Goal: Navigation & Orientation: Find specific page/section

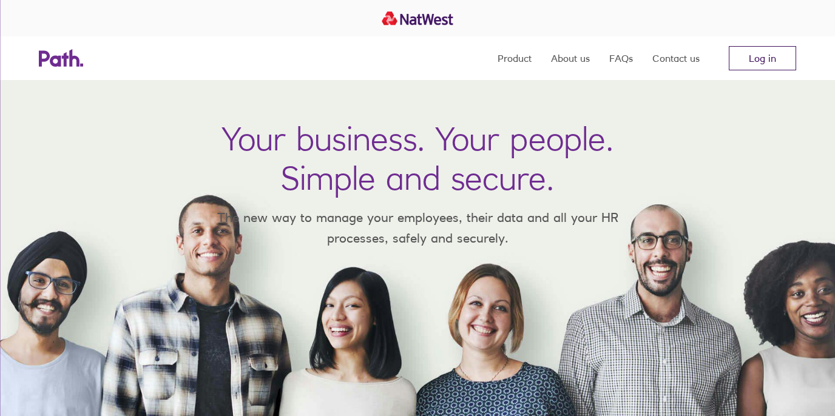
click at [762, 65] on link "Log in" at bounding box center [762, 58] width 67 height 24
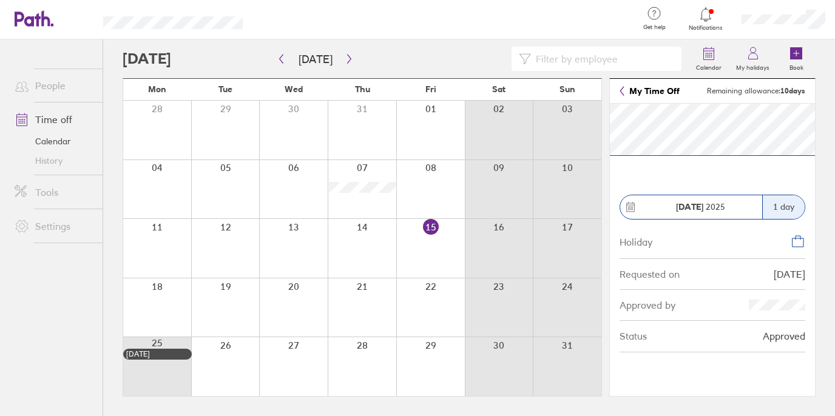
click at [623, 92] on icon at bounding box center [622, 91] width 5 height 10
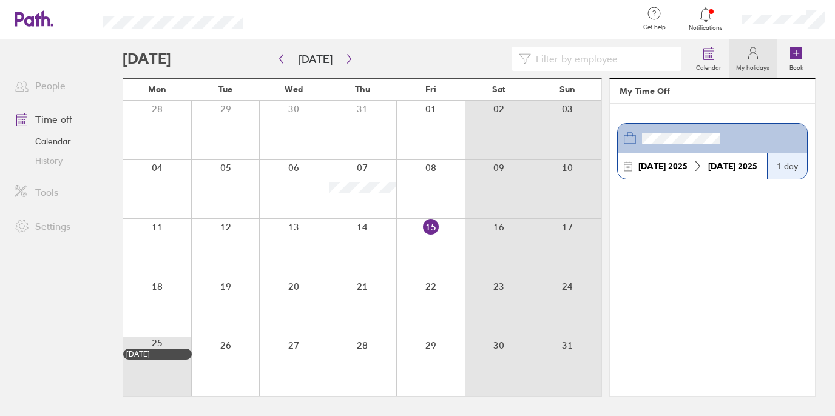
click at [760, 59] on icon at bounding box center [753, 53] width 15 height 15
click at [56, 141] on link "Calendar" at bounding box center [54, 141] width 98 height 19
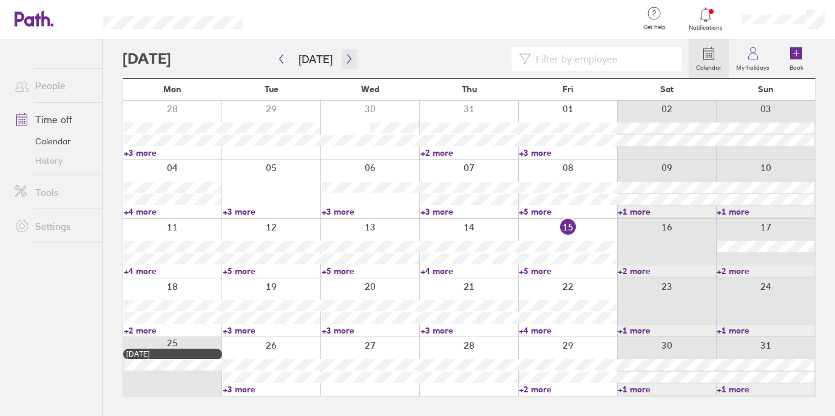
click at [347, 57] on icon "button" at bounding box center [349, 59] width 9 height 10
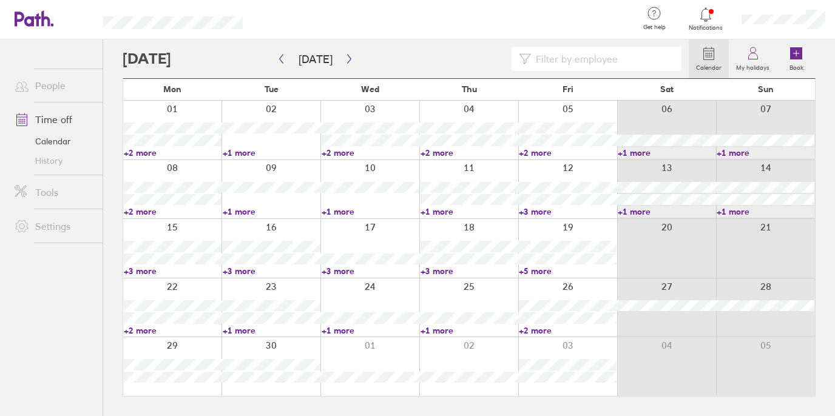
click at [240, 269] on link "+3 more" at bounding box center [272, 271] width 98 height 11
click at [152, 269] on link "+3 more" at bounding box center [173, 271] width 98 height 11
click at [449, 59] on div at bounding box center [406, 59] width 566 height 24
click at [708, 17] on icon at bounding box center [705, 14] width 15 height 15
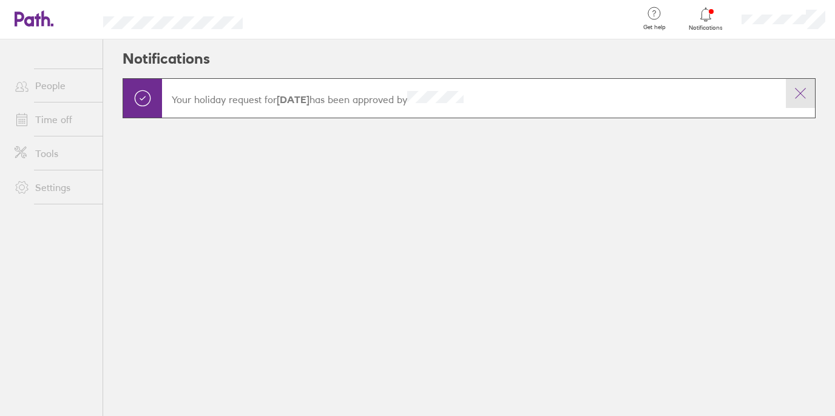
click at [800, 95] on icon at bounding box center [800, 93] width 15 height 15
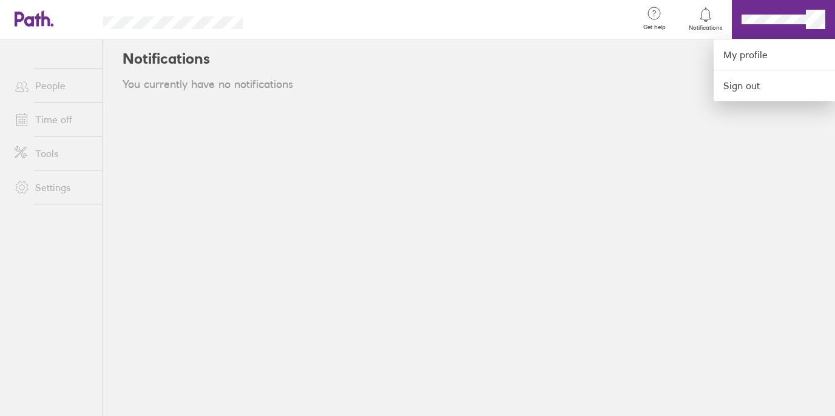
click at [662, 154] on div at bounding box center [417, 208] width 835 height 416
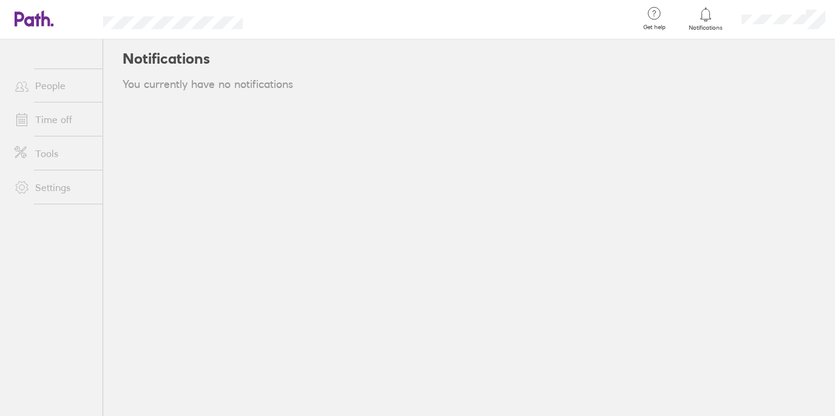
click at [42, 22] on icon at bounding box center [45, 18] width 9 height 16
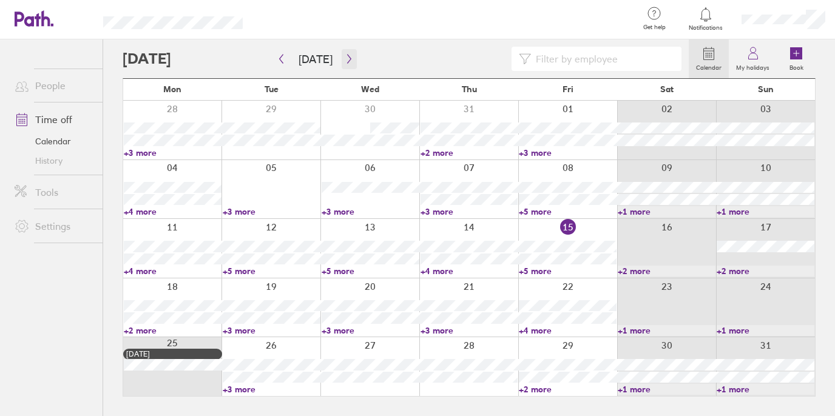
click at [348, 58] on icon "button" at bounding box center [349, 59] width 9 height 10
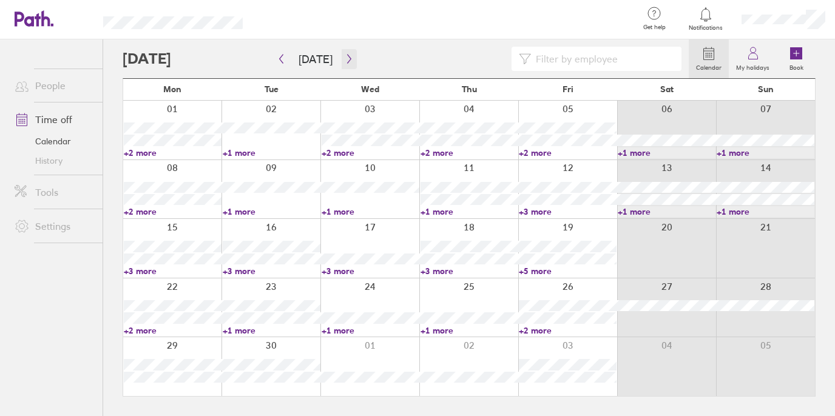
click at [345, 60] on icon "button" at bounding box center [349, 59] width 9 height 10
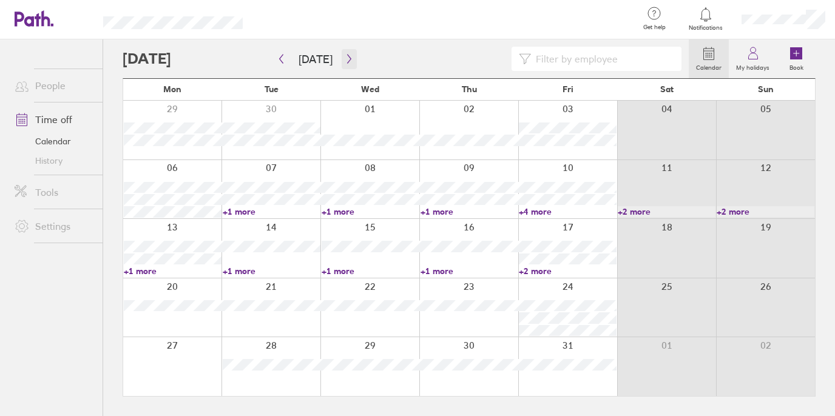
click at [345, 56] on icon "button" at bounding box center [349, 59] width 9 height 10
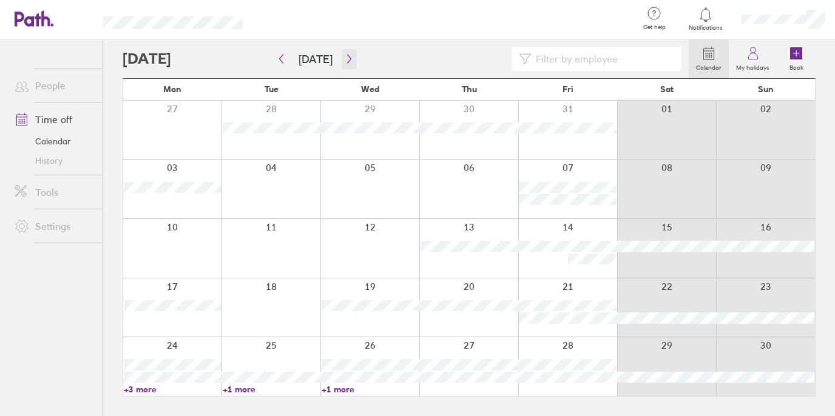
click at [345, 56] on icon "button" at bounding box center [349, 59] width 9 height 10
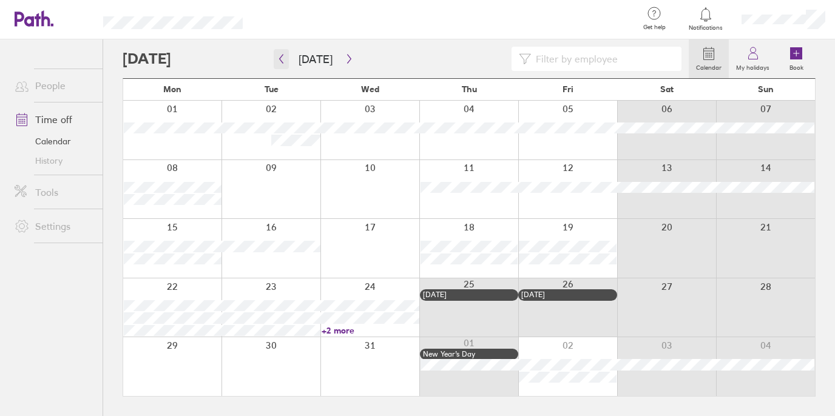
click at [282, 61] on icon "button" at bounding box center [281, 59] width 9 height 10
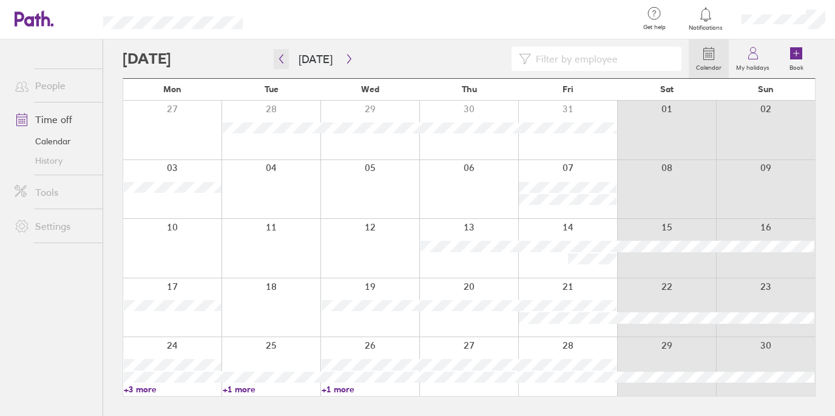
click at [284, 61] on icon "button" at bounding box center [281, 59] width 9 height 10
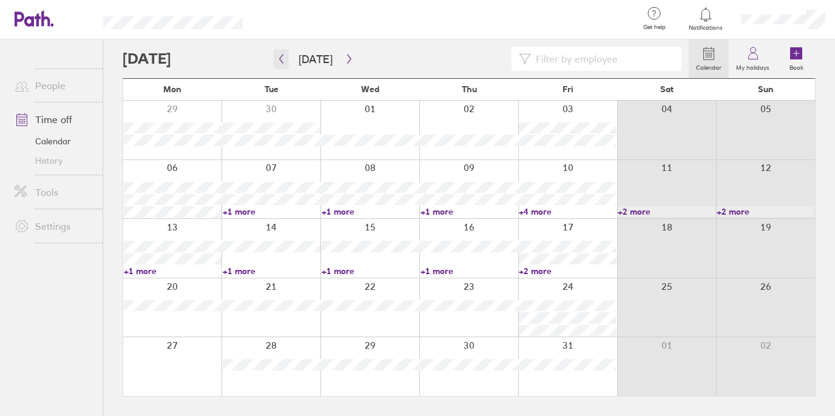
click at [280, 58] on icon "button" at bounding box center [281, 59] width 9 height 10
